Goal: Navigation & Orientation: Find specific page/section

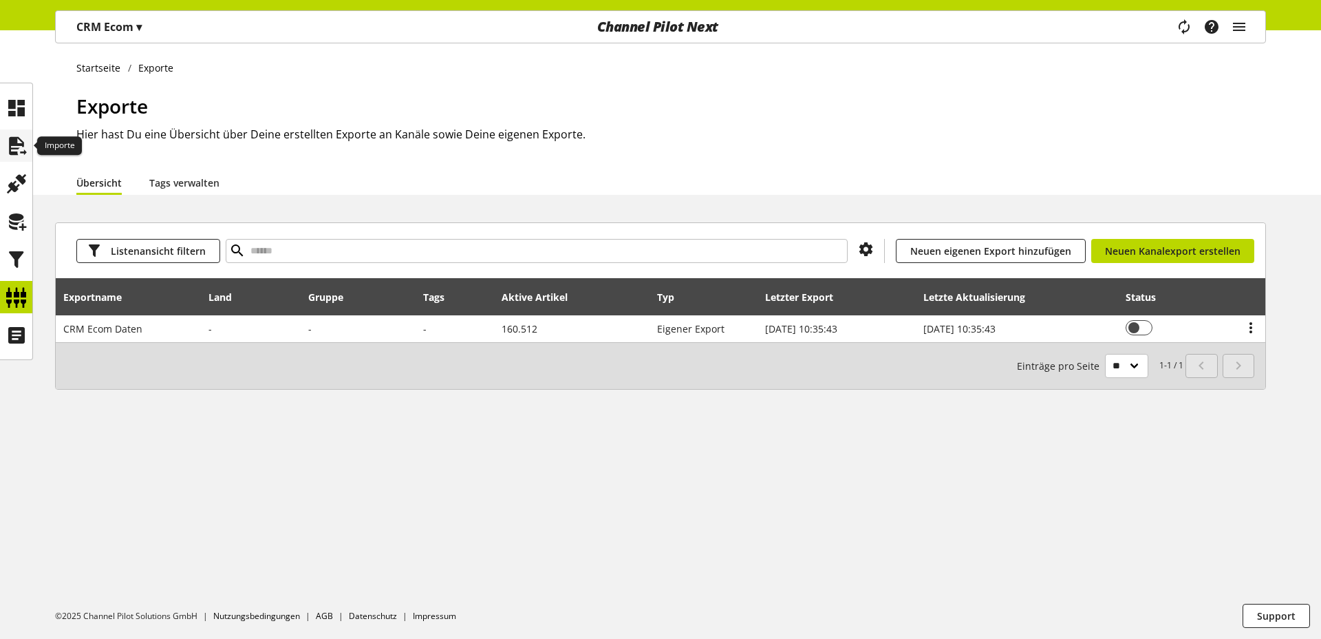
click at [14, 142] on icon at bounding box center [17, 146] width 22 height 28
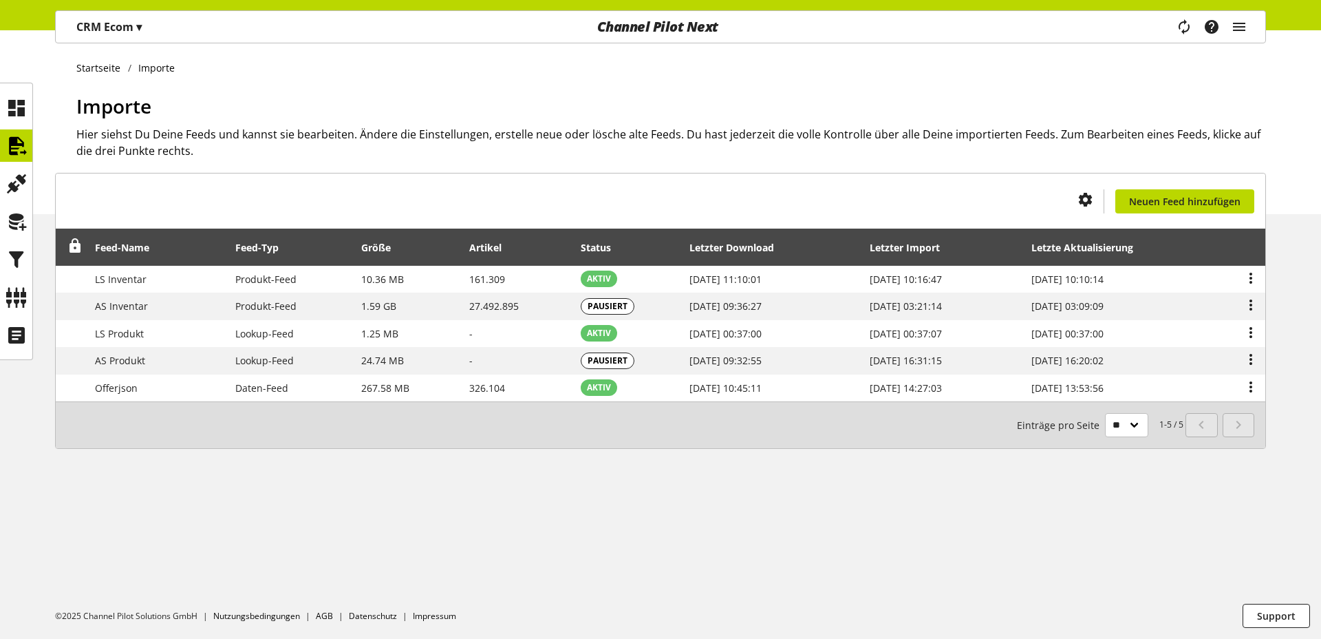
click at [893, 138] on h2 "Hier siehst Du Deine Feeds und kannst sie bearbeiten. Ändere die Einstellungen,…" at bounding box center [671, 142] width 1190 height 33
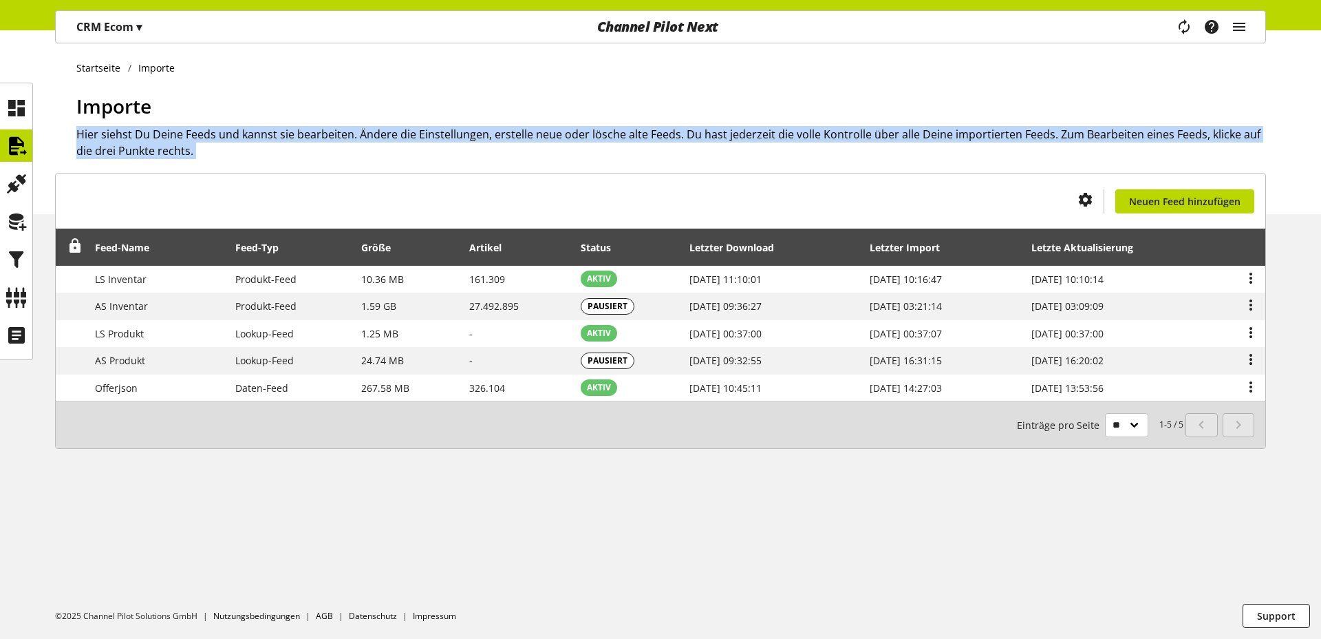
click at [893, 138] on h2 "Hier siehst Du Deine Feeds und kannst sie bearbeiten. Ändere die Einstellungen,…" at bounding box center [671, 142] width 1190 height 33
click at [880, 153] on h2 "Hier siehst Du Deine Feeds und kannst sie bearbeiten. Ändere die Einstellungen,…" at bounding box center [671, 142] width 1190 height 33
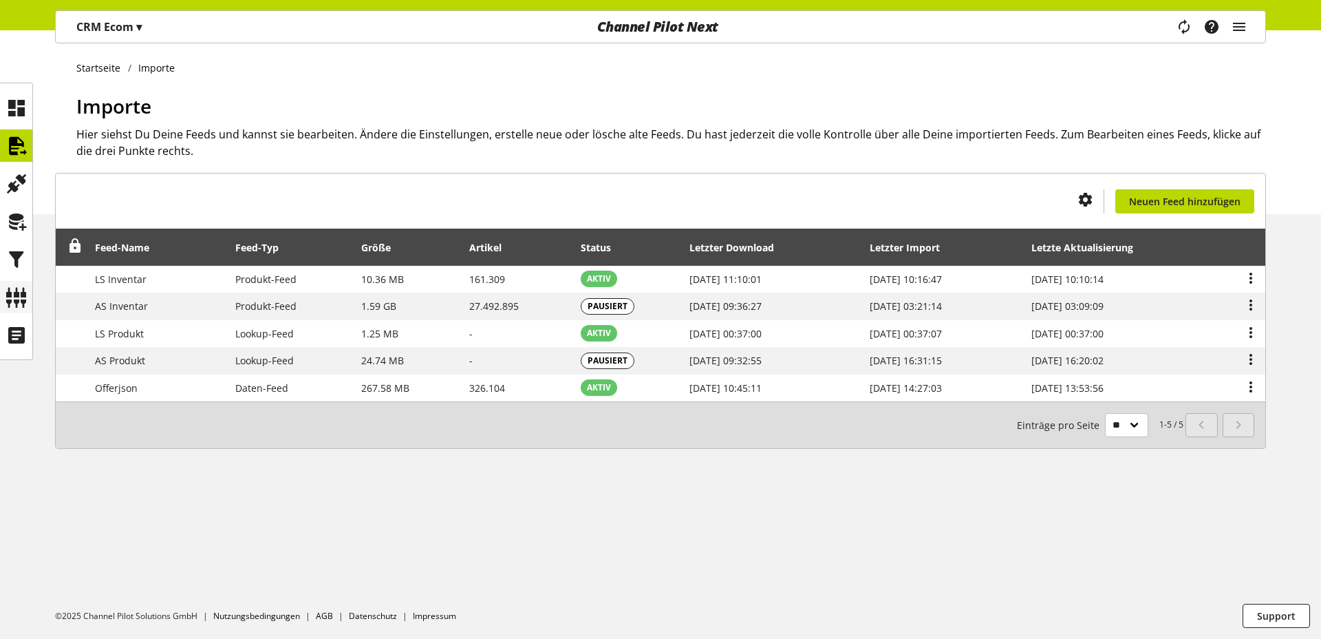
click at [14, 292] on icon at bounding box center [17, 298] width 22 height 28
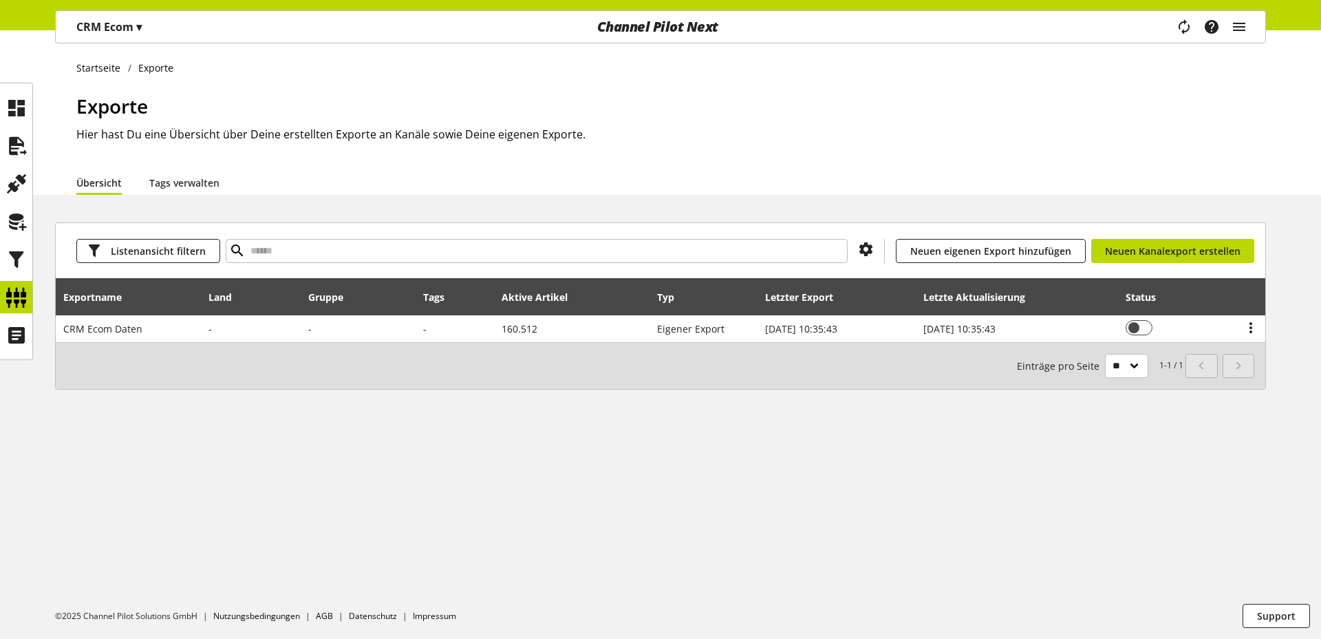
click at [981, 47] on div "Startseite Exporte Exporte Hier hast Du eine Übersicht über Deine erstellten Ex…" at bounding box center [660, 112] width 1321 height 164
click at [1248, 21] on div "Task-Manager Hilfe-Center [PERSON_NAME] [PERSON_NAME][EMAIL_ADDRESS][DOMAIN_NAM…" at bounding box center [1216, 27] width 97 height 32
click at [1236, 31] on icon "main navigation" at bounding box center [1239, 26] width 17 height 25
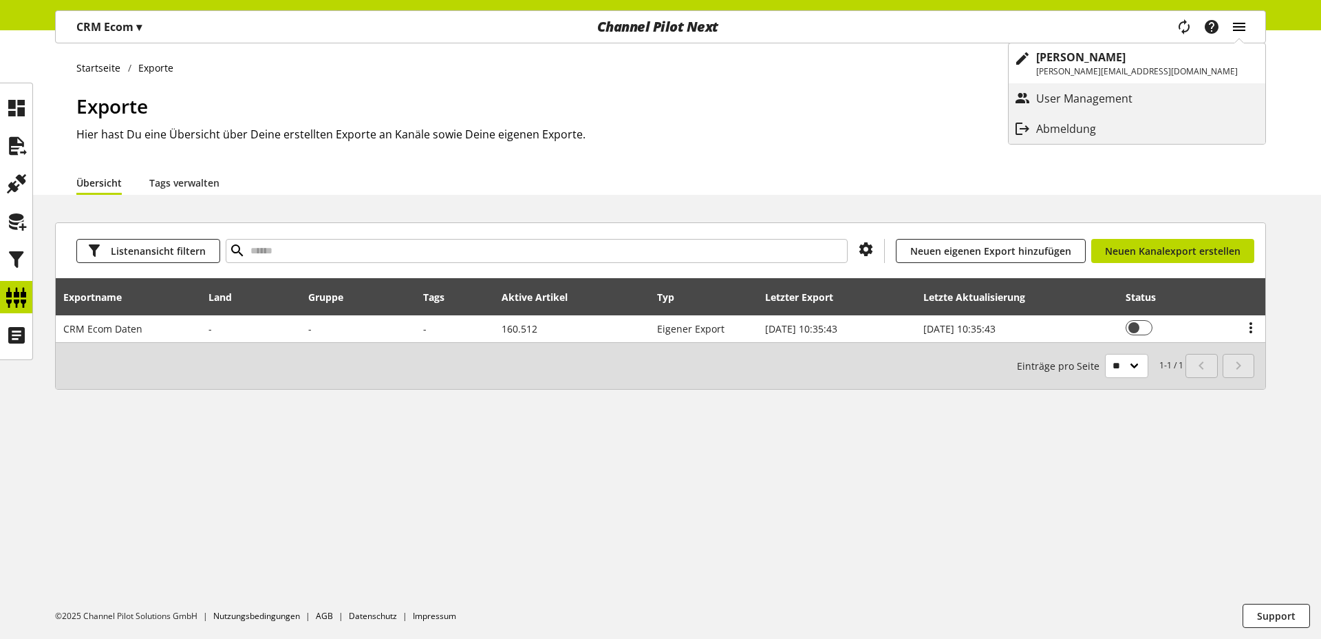
click at [1239, 26] on icon "main navigation" at bounding box center [1239, 26] width 17 height 25
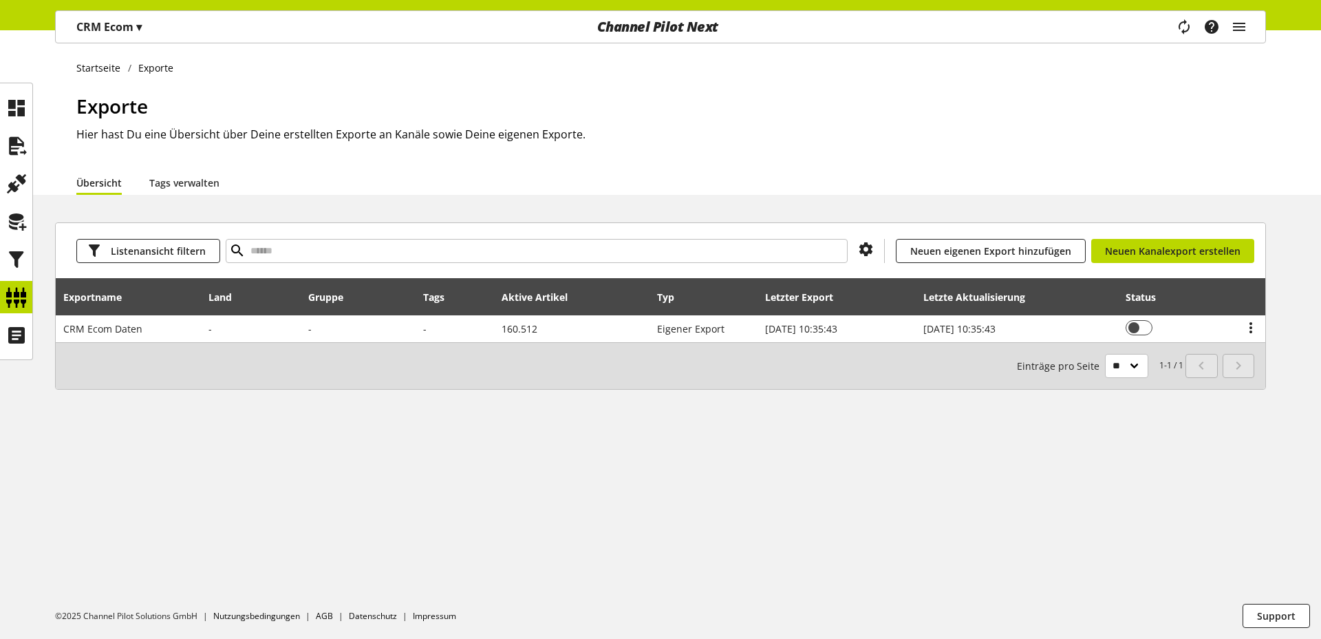
click at [1270, 54] on div "Startseite Exporte Exporte Hier hast Du eine Übersicht über Deine erstellten Ex…" at bounding box center [660, 112] width 1321 height 164
click at [1188, 66] on ul "Startseite Exporte" at bounding box center [671, 68] width 1190 height 14
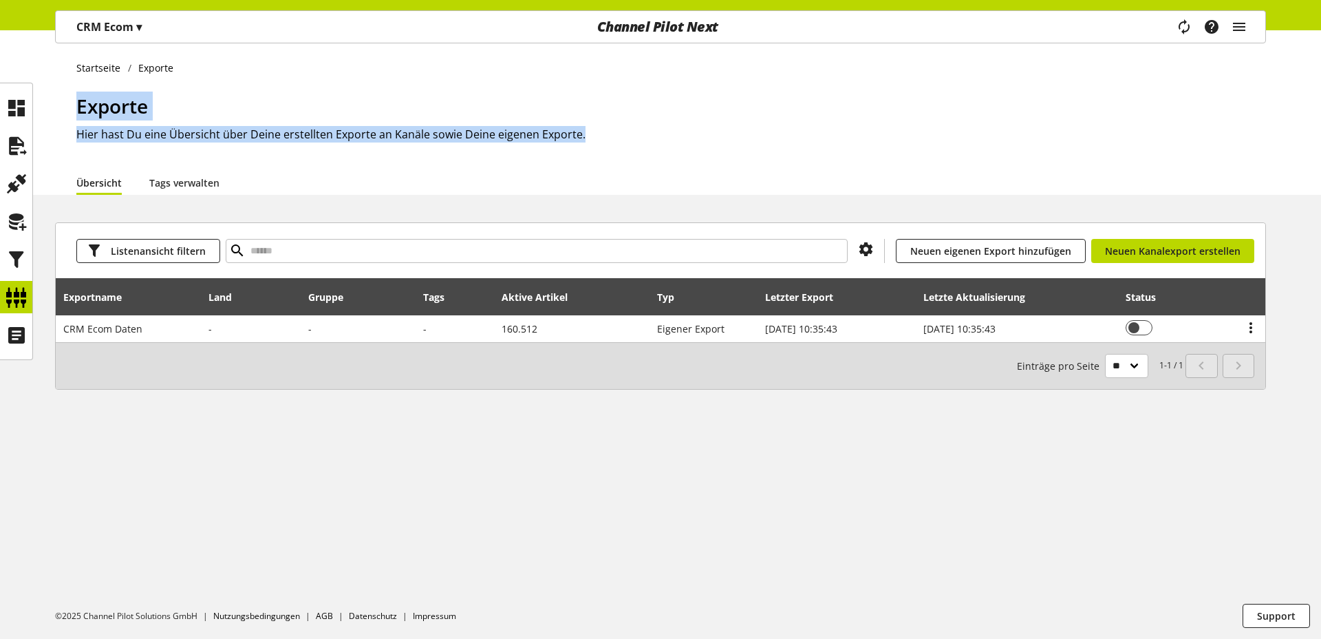
drag, startPoint x: 646, startPoint y: 147, endPoint x: 119, endPoint y: 88, distance: 530.4
click at [86, 110] on div "Exporte Hier hast Du eine Übersicht über Deine erstellten Exporte an Kanäle sow…" at bounding box center [671, 131] width 1190 height 78
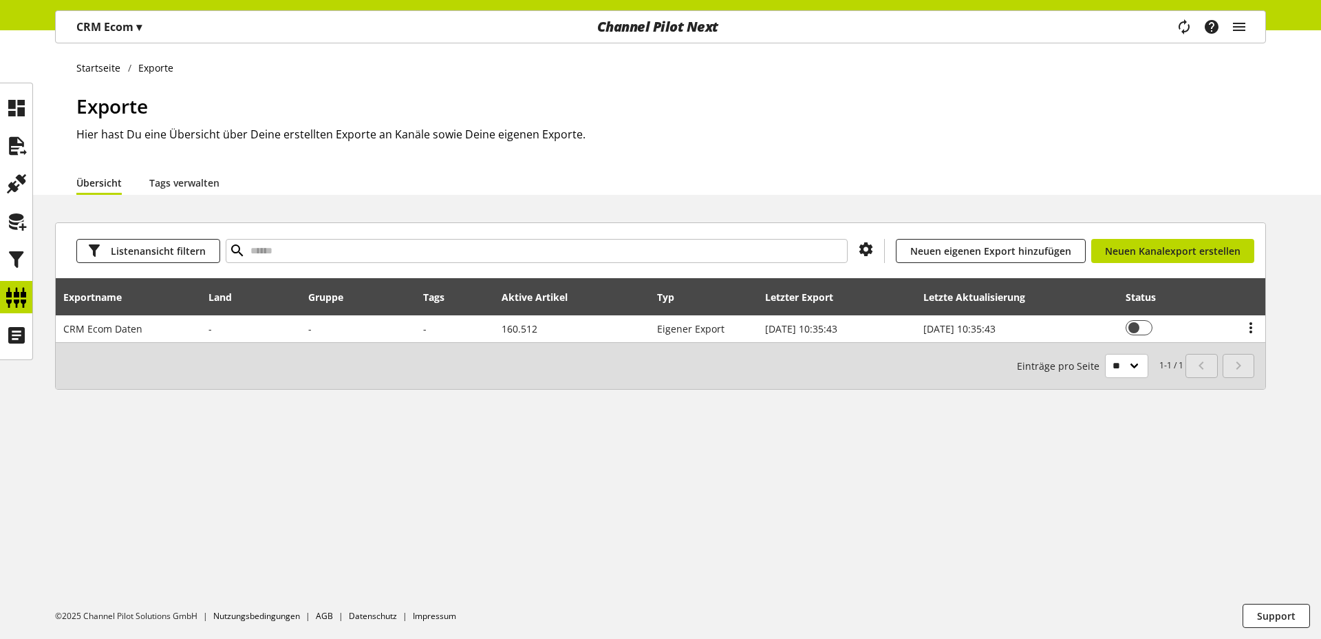
click at [123, 83] on div "Startseite Exporte Exporte Hier hast Du eine Übersicht über Deine erstellten Ex…" at bounding box center [660, 112] width 1321 height 164
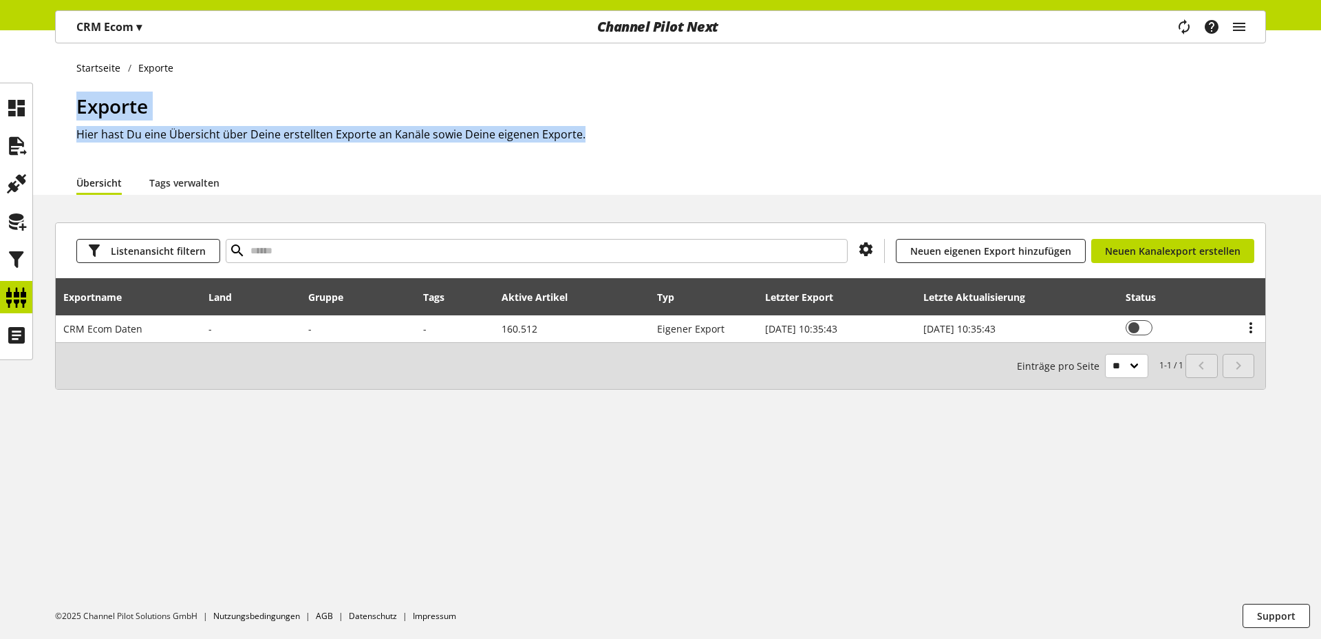
drag, startPoint x: 81, startPoint y: 105, endPoint x: 597, endPoint y: 134, distance: 516.9
click at [597, 134] on div "Exporte Hier hast Du eine Übersicht über Deine erstellten Exporte an Kanäle sow…" at bounding box center [671, 131] width 1190 height 78
click at [597, 134] on h2 "Hier hast Du eine Übersicht über Deine erstellten Exporte an Kanäle sowie Deine…" at bounding box center [671, 134] width 1190 height 17
